Goal: Obtain resource: Download file/media

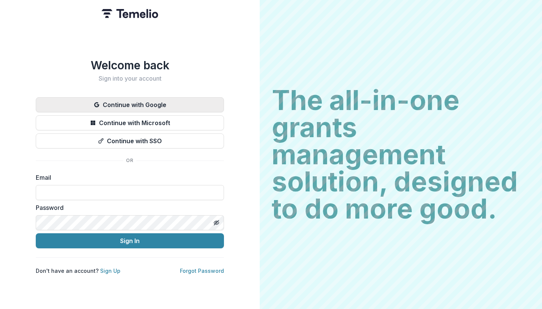
click at [148, 104] on button "Continue with Google" at bounding box center [130, 104] width 188 height 15
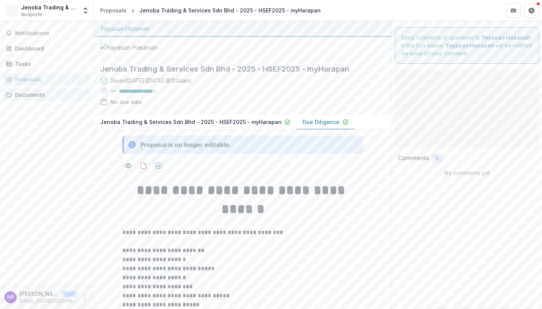
click at [44, 96] on div "Documents" at bounding box center [50, 95] width 70 height 8
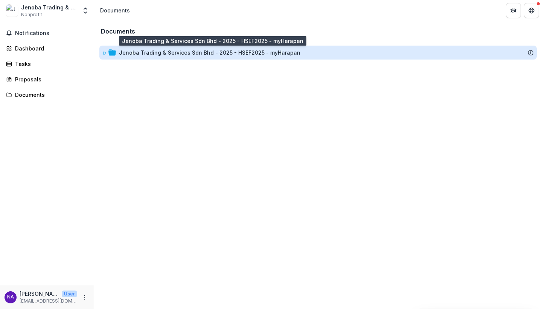
click at [258, 52] on div "Jenoba Trading & Services Sdn Bhd - 2025 - HSEF2025 - myHarapan" at bounding box center [210, 53] width 182 height 8
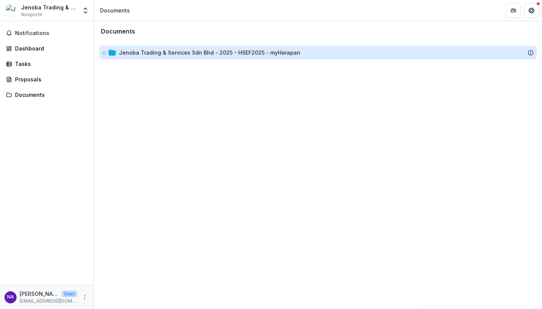
click at [258, 52] on div "Jenoba Trading & Services Sdn Bhd - 2025 - HSEF2025 - myHarapan" at bounding box center [210, 53] width 182 height 8
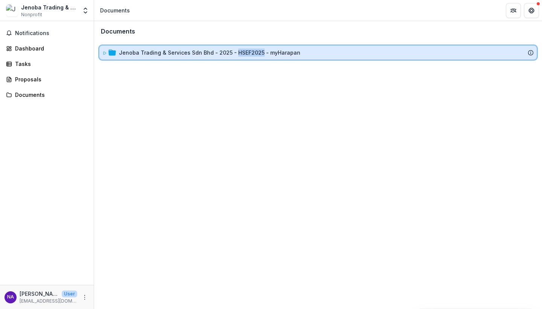
click at [116, 52] on icon at bounding box center [112, 52] width 8 height 6
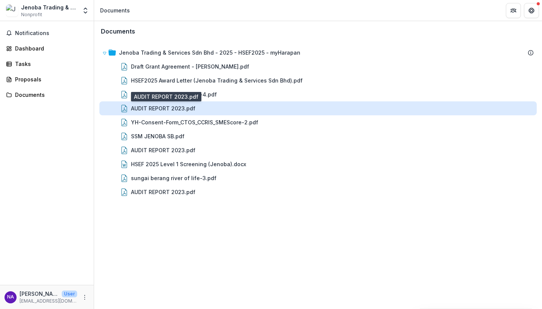
click at [181, 109] on div "AUDIT REPORT 2023.pdf" at bounding box center [163, 108] width 64 height 8
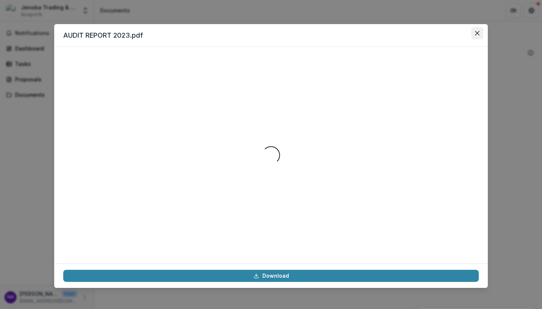
click at [478, 33] on icon "Close" at bounding box center [477, 33] width 5 height 5
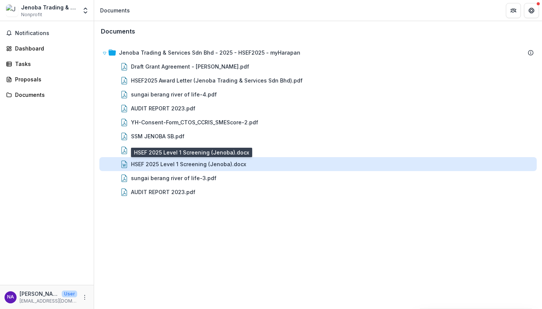
click at [231, 162] on div "HSEF 2025 Level 1 Screening (Jenoba).docx" at bounding box center [188, 164] width 115 height 8
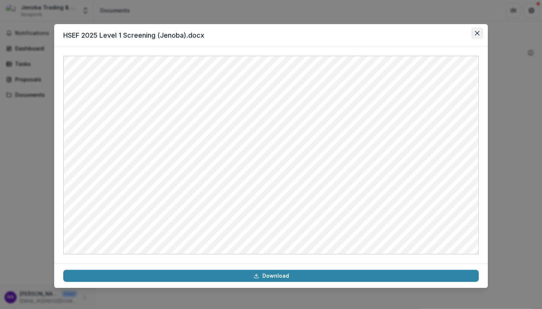
click at [478, 35] on icon "Close" at bounding box center [477, 33] width 5 height 5
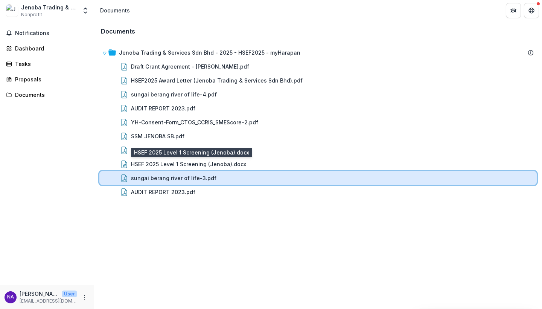
click at [242, 184] on div "sungai berang river of life-3.pdf" at bounding box center [318, 178] width 438 height 14
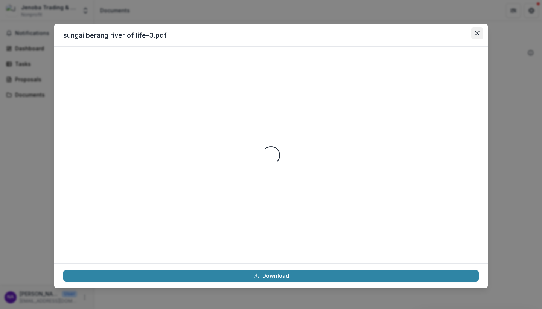
click at [477, 31] on icon "Close" at bounding box center [477, 33] width 5 height 5
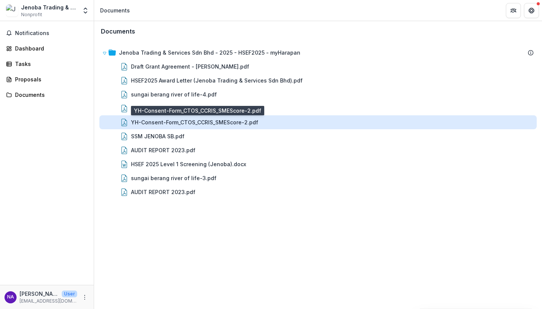
click at [213, 125] on div "YH-Consent-Form_CTOS_CCRIS_SMEScore-2.pdf" at bounding box center [194, 122] width 127 height 8
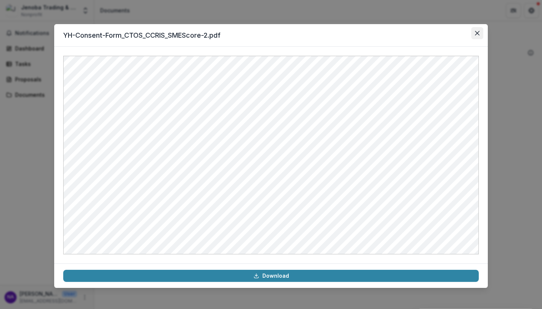
click at [476, 34] on icon "Close" at bounding box center [477, 33] width 5 height 5
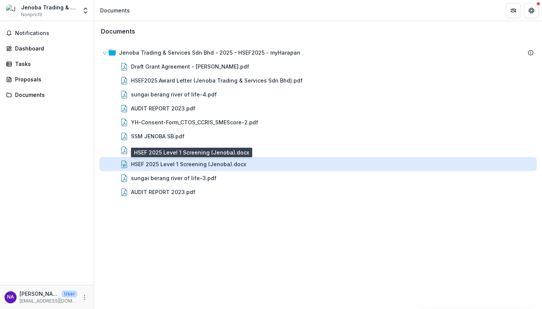
click at [206, 166] on div "HSEF 2025 Level 1 Screening (Jenoba).docx" at bounding box center [188, 164] width 115 height 8
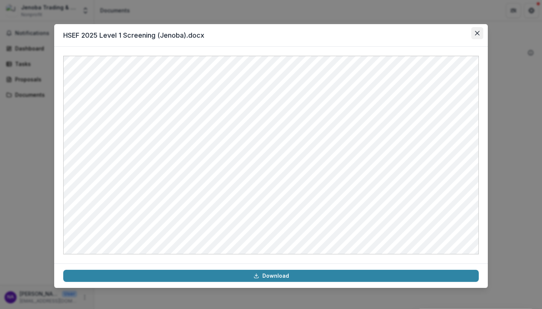
click at [477, 34] on icon "Close" at bounding box center [477, 33] width 5 height 5
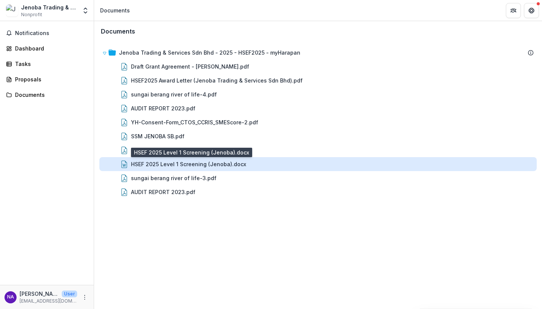
click at [221, 164] on div "HSEF 2025 Level 1 Screening (Jenoba).docx" at bounding box center [188, 164] width 115 height 8
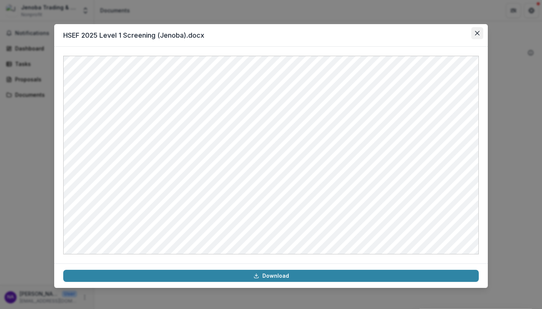
click at [480, 31] on button "Close" at bounding box center [477, 33] width 12 height 12
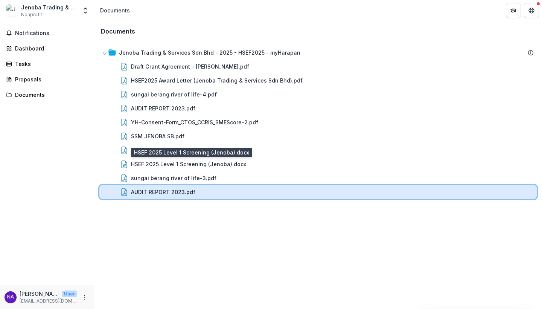
click at [276, 191] on div "AUDIT REPORT 2023.pdf" at bounding box center [332, 192] width 403 height 8
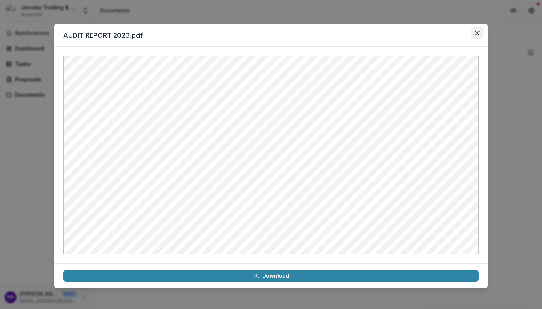
click at [479, 34] on icon "Close" at bounding box center [477, 33] width 5 height 5
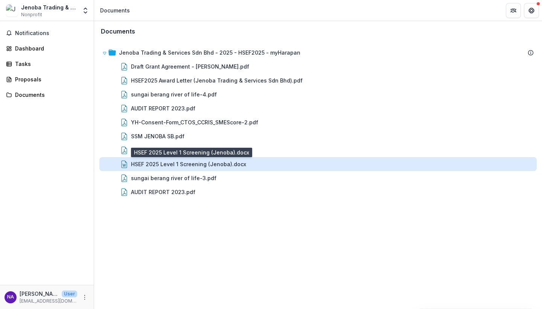
click at [203, 163] on div "HSEF 2025 Level 1 Screening (Jenoba).docx" at bounding box center [188, 164] width 115 height 8
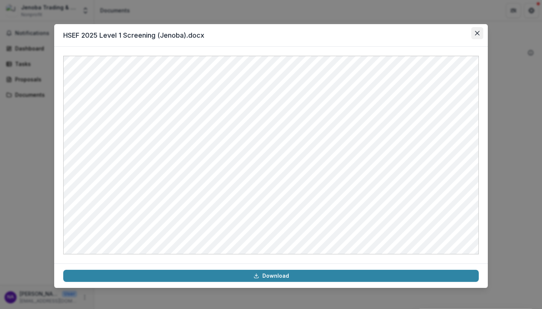
click at [480, 36] on button "Close" at bounding box center [477, 33] width 12 height 12
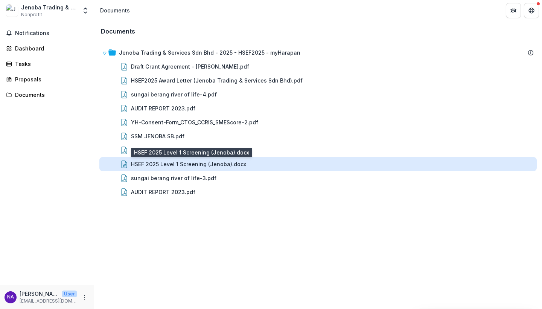
click at [211, 166] on div "HSEF 2025 Level 1 Screening (Jenoba).docx" at bounding box center [188, 164] width 115 height 8
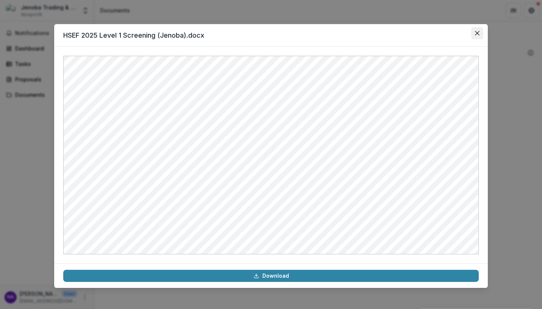
click at [481, 34] on button "Close" at bounding box center [477, 33] width 12 height 12
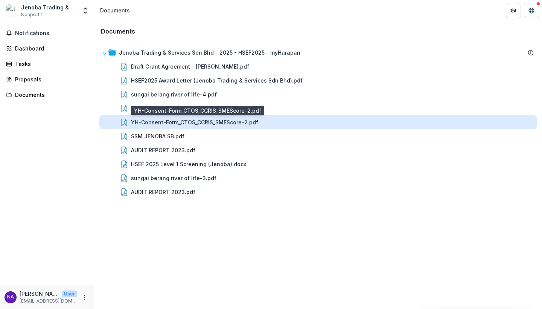
click at [242, 122] on div "YH-Consent-Form_CTOS_CCRIS_SMEScore-2.pdf" at bounding box center [194, 122] width 127 height 8
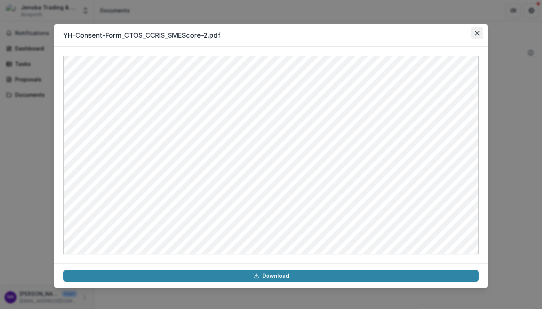
click at [481, 32] on button "Close" at bounding box center [477, 33] width 12 height 12
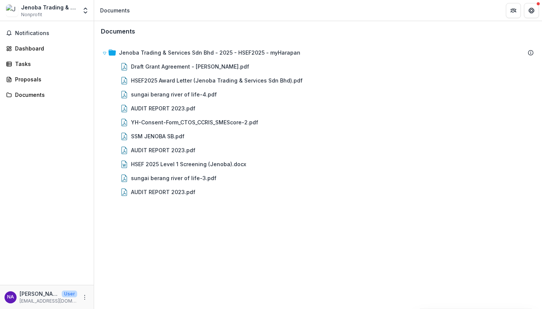
click at [320, 199] on div "Jenoba Trading & Services Sdn Bhd - 2025 - HSEF2025 - myHarapan Draft Grant Agr…" at bounding box center [318, 122] width 447 height 162
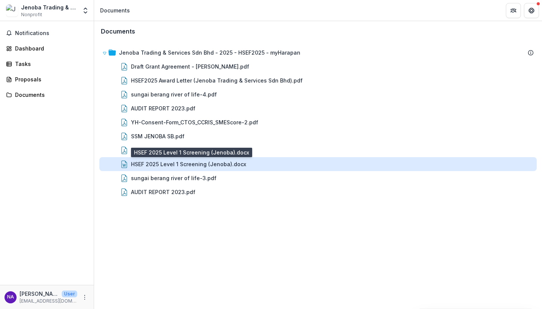
click at [200, 167] on div "HSEF 2025 Level 1 Screening (Jenoba).docx" at bounding box center [188, 164] width 115 height 8
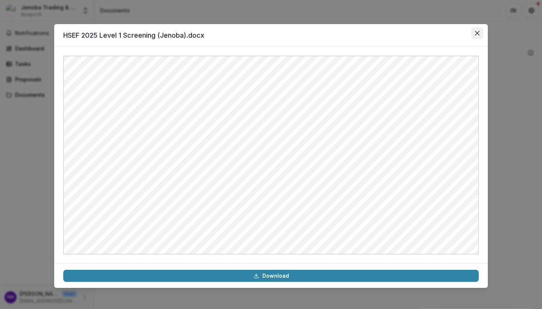
click at [475, 34] on button "Close" at bounding box center [477, 33] width 12 height 12
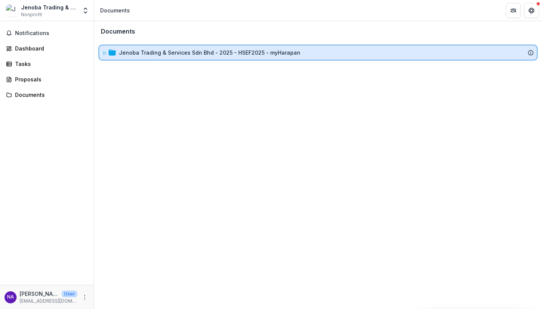
click at [106, 52] on icon at bounding box center [104, 53] width 5 height 5
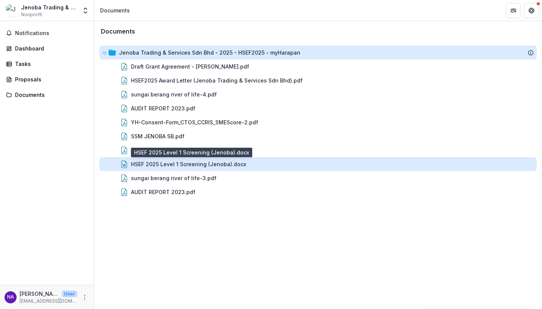
click at [175, 165] on div "HSEF 2025 Level 1 Screening (Jenoba).docx" at bounding box center [188, 164] width 115 height 8
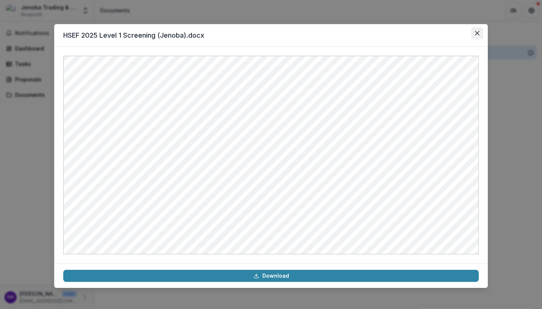
click at [478, 32] on icon "Close" at bounding box center [477, 33] width 5 height 5
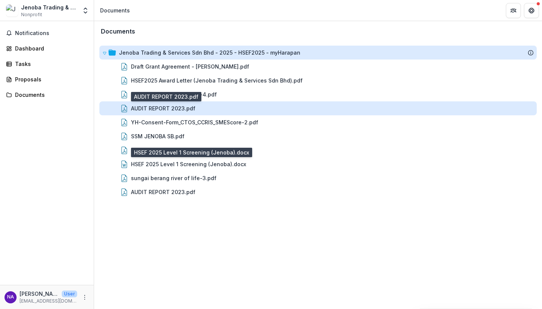
click at [180, 109] on div "AUDIT REPORT 2023.pdf" at bounding box center [163, 108] width 64 height 8
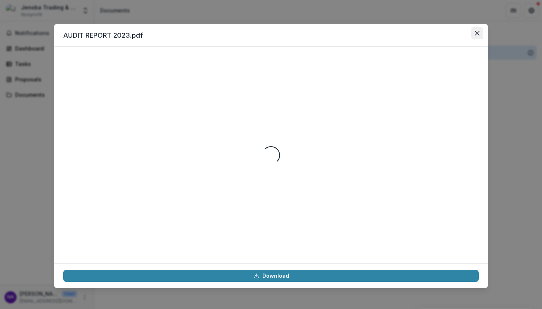
click at [476, 34] on icon "Close" at bounding box center [477, 33] width 5 height 5
